Goal: Contribute content: Add original content to the website for others to see

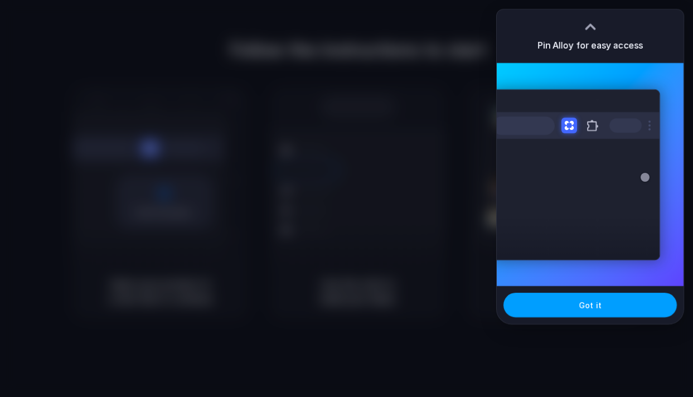
click at [570, 314] on button "Got it" at bounding box center [589, 305] width 173 height 25
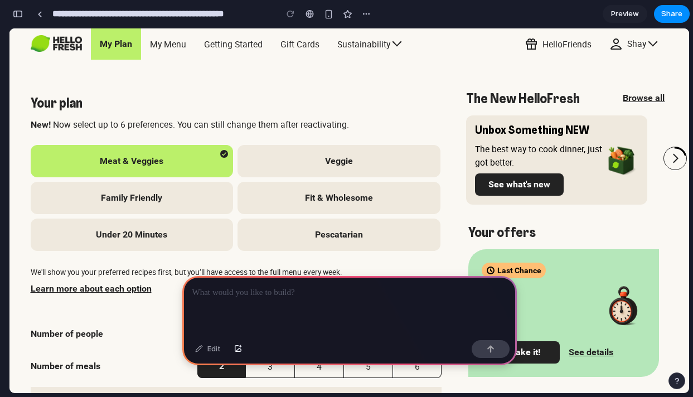
click at [249, 296] on p at bounding box center [349, 292] width 314 height 13
click at [482, 353] on button "button" at bounding box center [491, 349] width 38 height 18
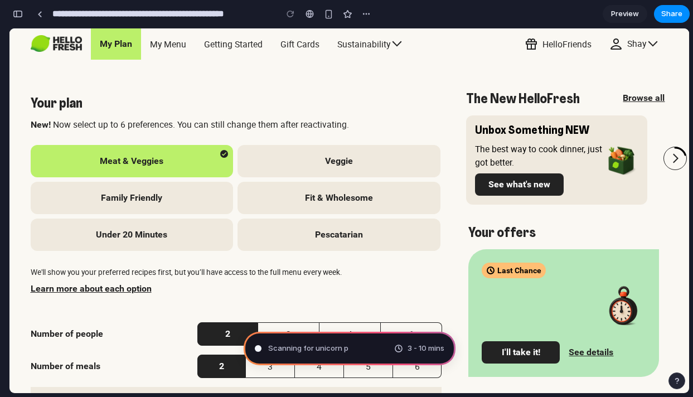
type input "**********"
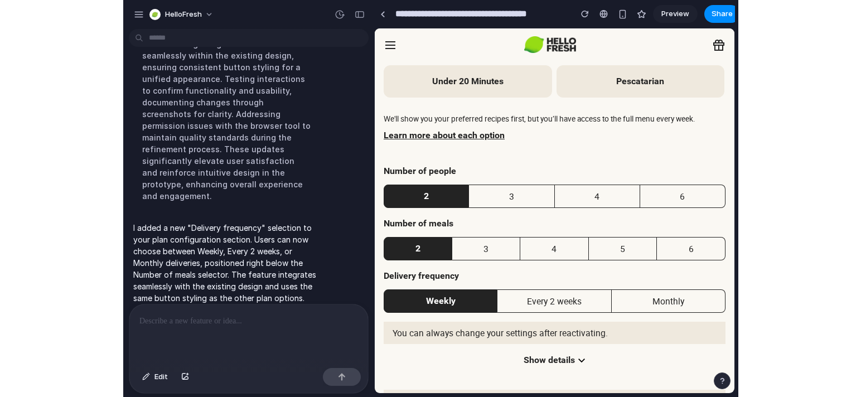
scroll to position [132, 0]
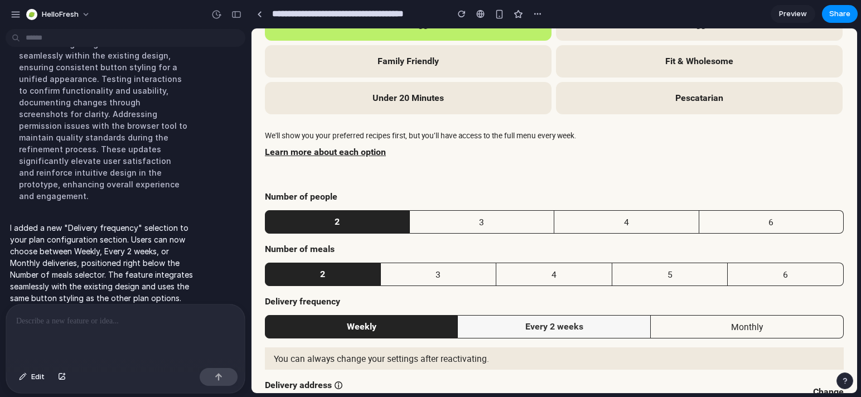
click at [576, 326] on div "Every 2 weeks" at bounding box center [554, 326] width 174 height 13
click at [610, 332] on div "Every 2 weeks" at bounding box center [554, 326] width 174 height 13
click at [673, 331] on div "Monthly" at bounding box center [746, 326] width 174 height 13
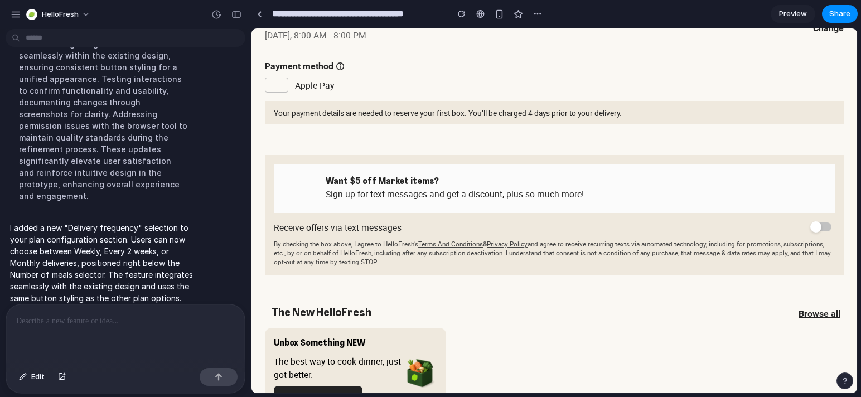
scroll to position [610, 0]
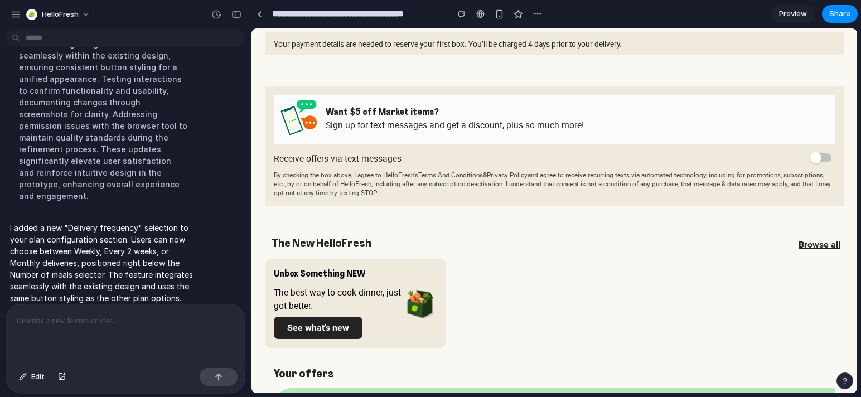
click at [326, 331] on span "See what's new" at bounding box center [318, 327] width 62 height 13
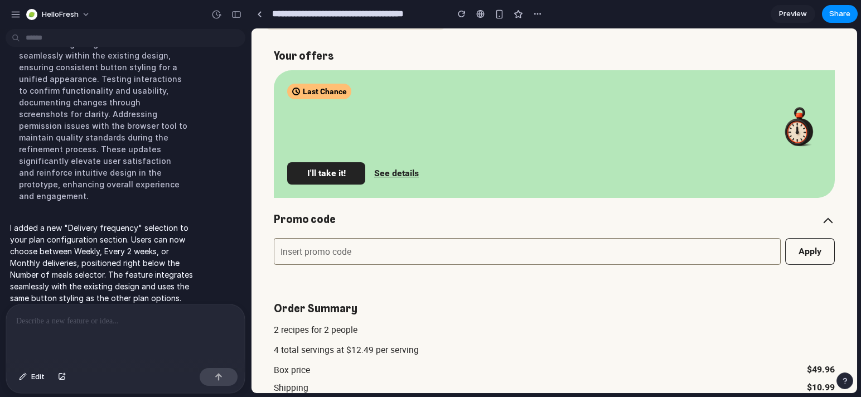
scroll to position [938, 0]
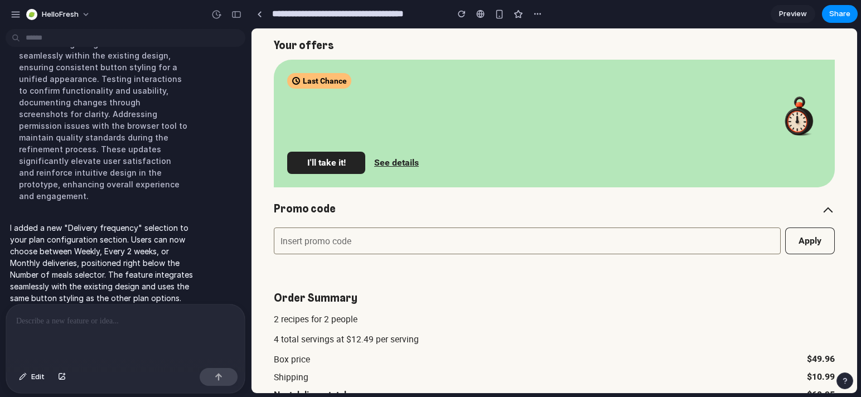
click at [328, 165] on span "I'll take it!" at bounding box center [326, 162] width 38 height 13
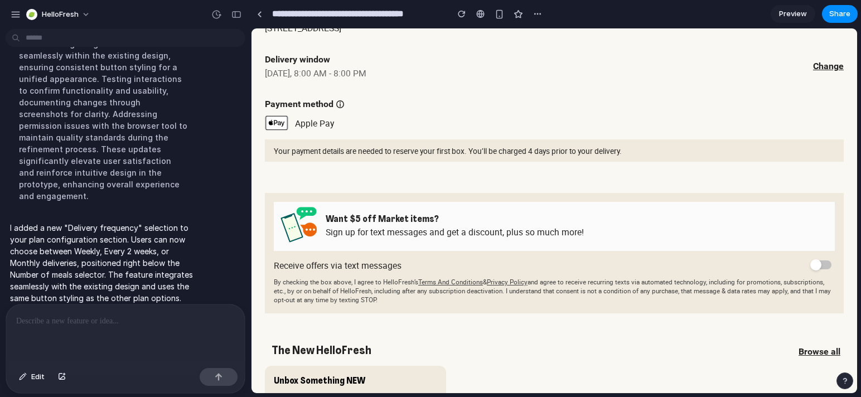
scroll to position [364, 0]
